Goal: Transaction & Acquisition: Purchase product/service

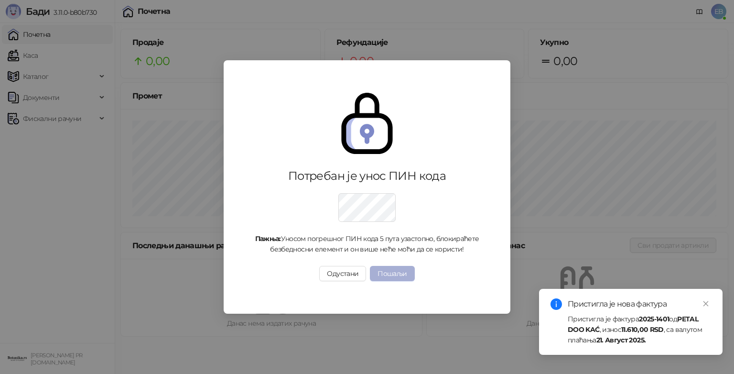
click at [398, 272] on button "Пошаљи" at bounding box center [392, 273] width 44 height 15
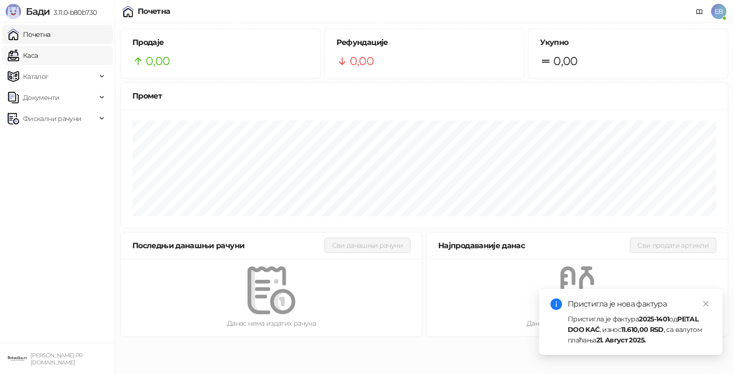
click at [35, 53] on link "Каса" at bounding box center [23, 55] width 30 height 19
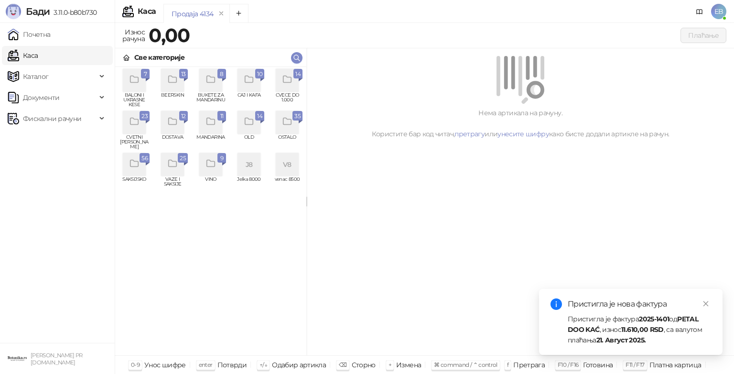
click at [136, 162] on icon "grid" at bounding box center [134, 163] width 11 height 11
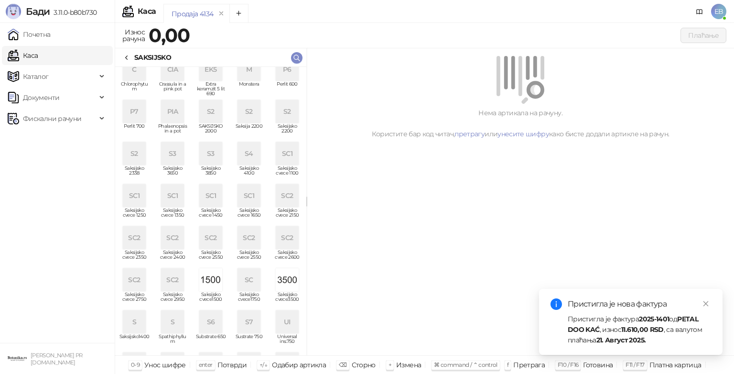
scroll to position [51, 0]
click at [61, 79] on span "Каталог" at bounding box center [52, 76] width 89 height 19
click at [38, 50] on link "Каса" at bounding box center [23, 55] width 30 height 19
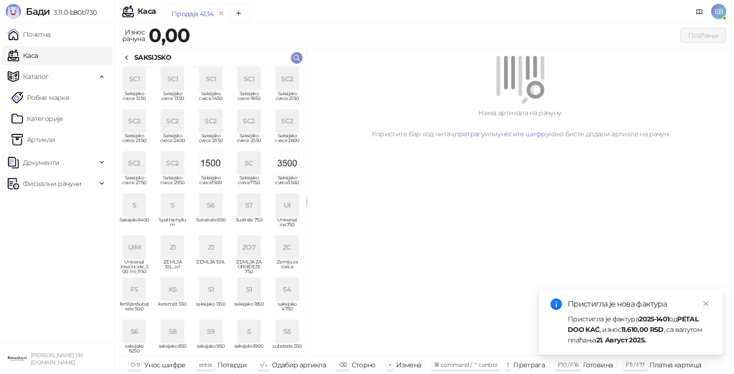
scroll to position [216, 0]
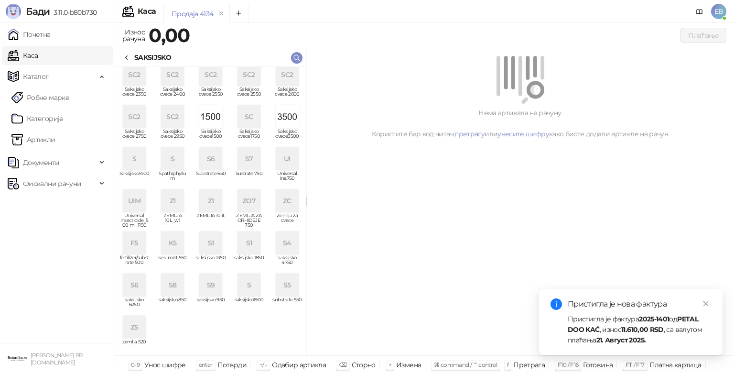
click at [246, 80] on div "SC2" at bounding box center [249, 74] width 23 height 23
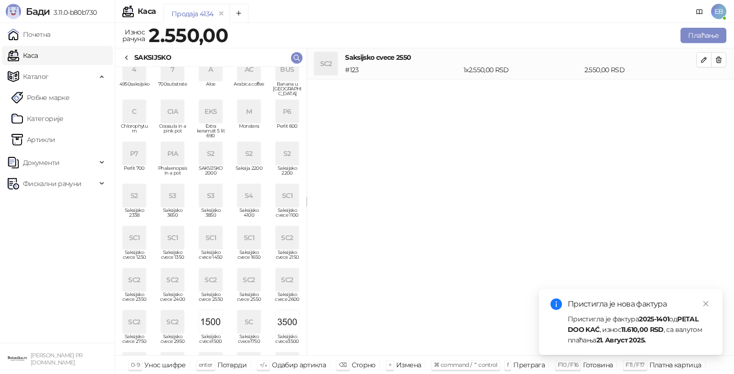
scroll to position [9, 0]
click at [213, 158] on div "S2" at bounding box center [210, 155] width 23 height 23
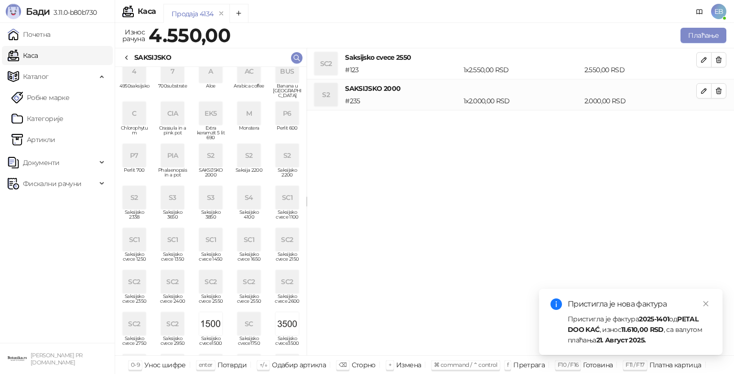
click at [136, 59] on div "SAKSIJSKO" at bounding box center [152, 57] width 37 height 11
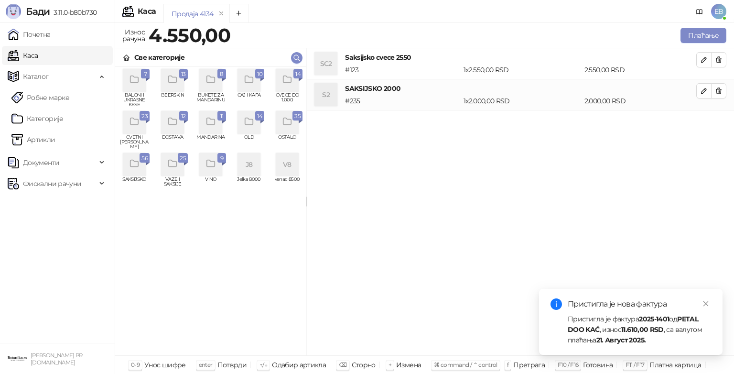
click at [252, 77] on icon "grid" at bounding box center [249, 79] width 8 height 7
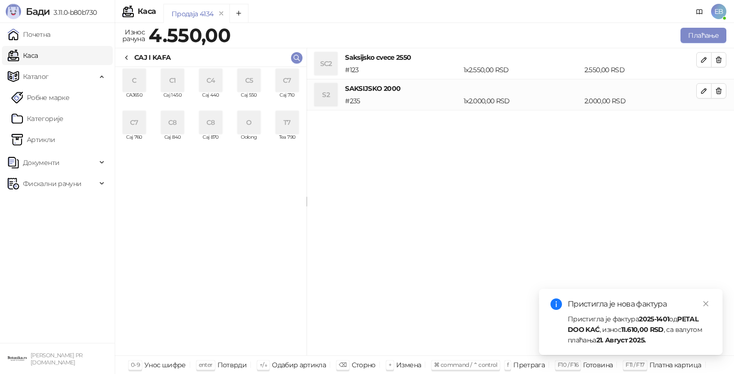
click at [296, 127] on div "T7" at bounding box center [287, 122] width 23 height 23
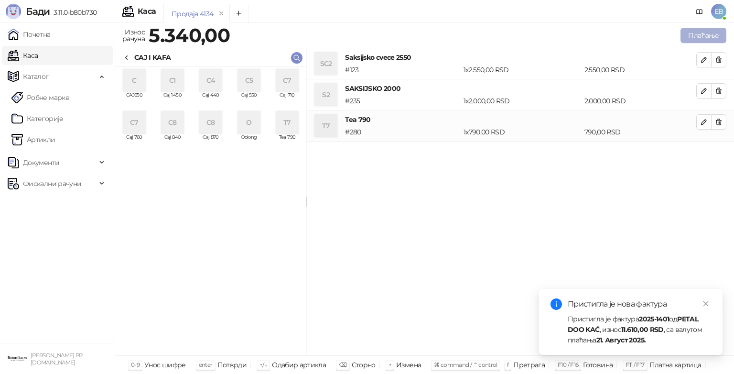
click at [699, 35] on button "Плаћање" at bounding box center [704, 35] width 46 height 15
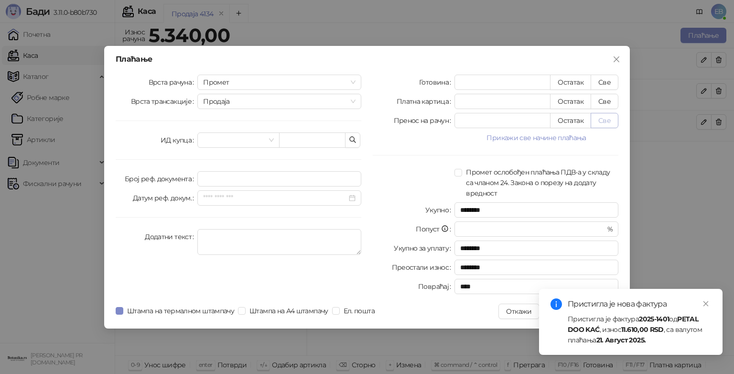
click at [606, 123] on button "Све" at bounding box center [605, 120] width 28 height 15
type input "****"
click at [706, 303] on icon "close" at bounding box center [706, 303] width 5 height 5
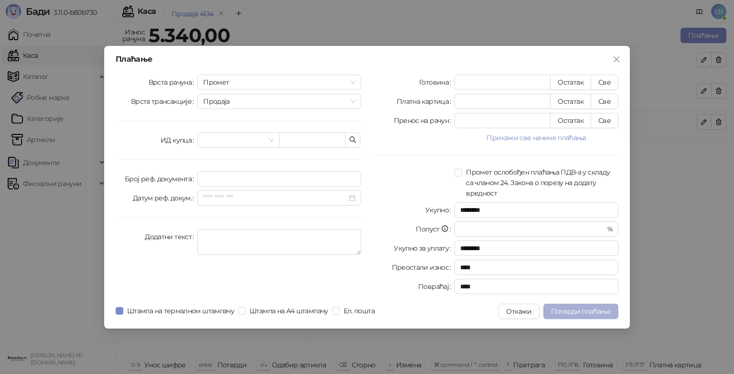
click at [592, 312] on span "Потврди плаћање" at bounding box center [581, 311] width 60 height 9
